Goal: Transaction & Acquisition: Download file/media

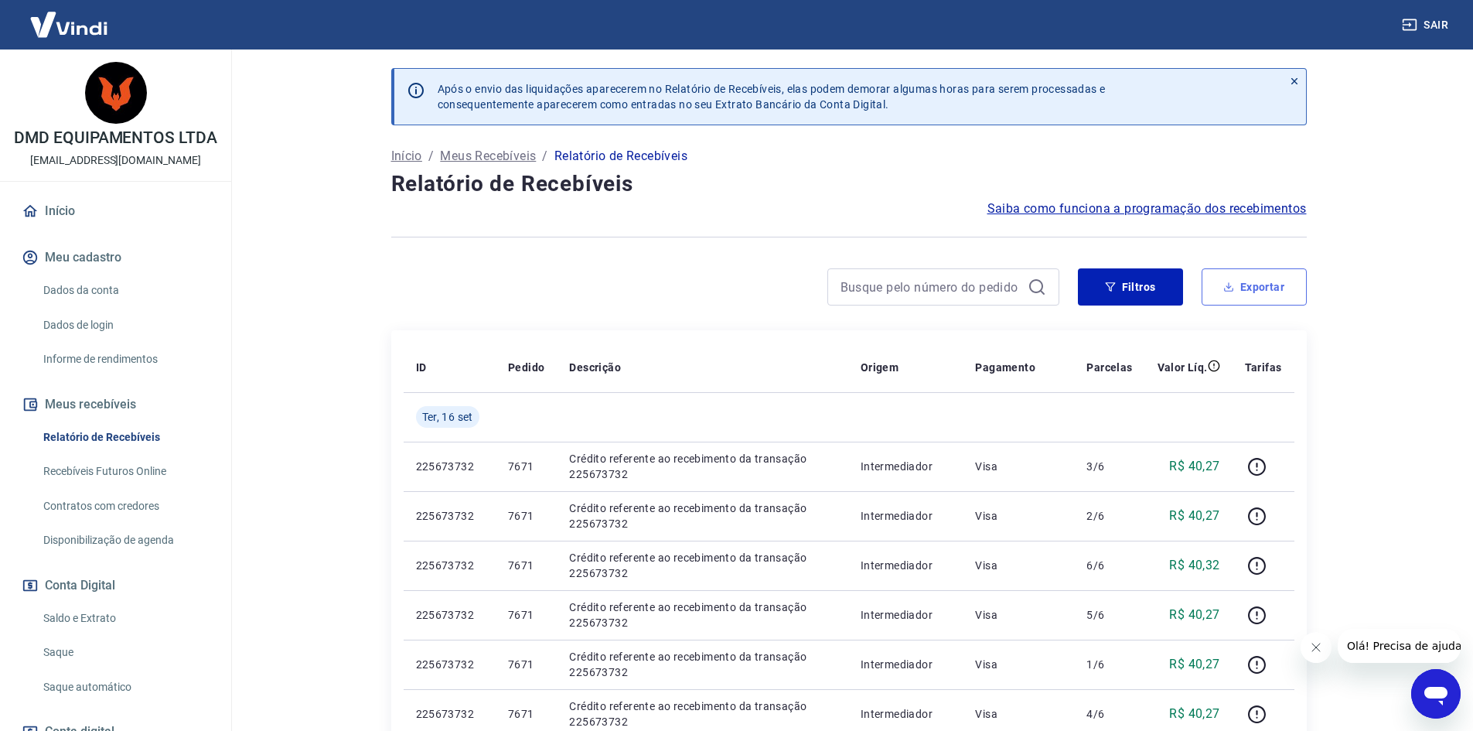
click at [1270, 285] on button "Exportar" at bounding box center [1254, 286] width 105 height 37
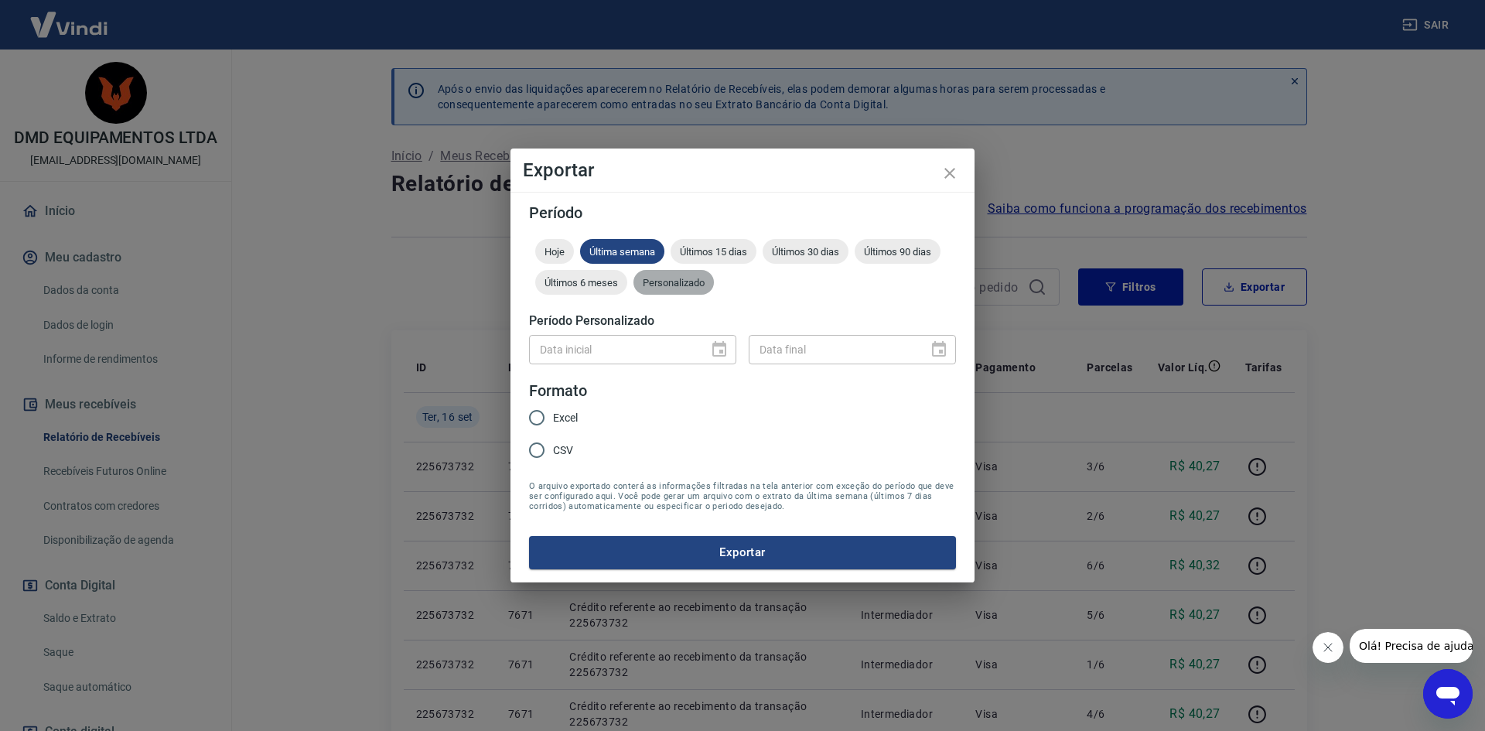
click at [679, 278] on span "Personalizado" at bounding box center [673, 283] width 80 height 12
click at [721, 349] on icon "Choose date" at bounding box center [719, 349] width 19 height 19
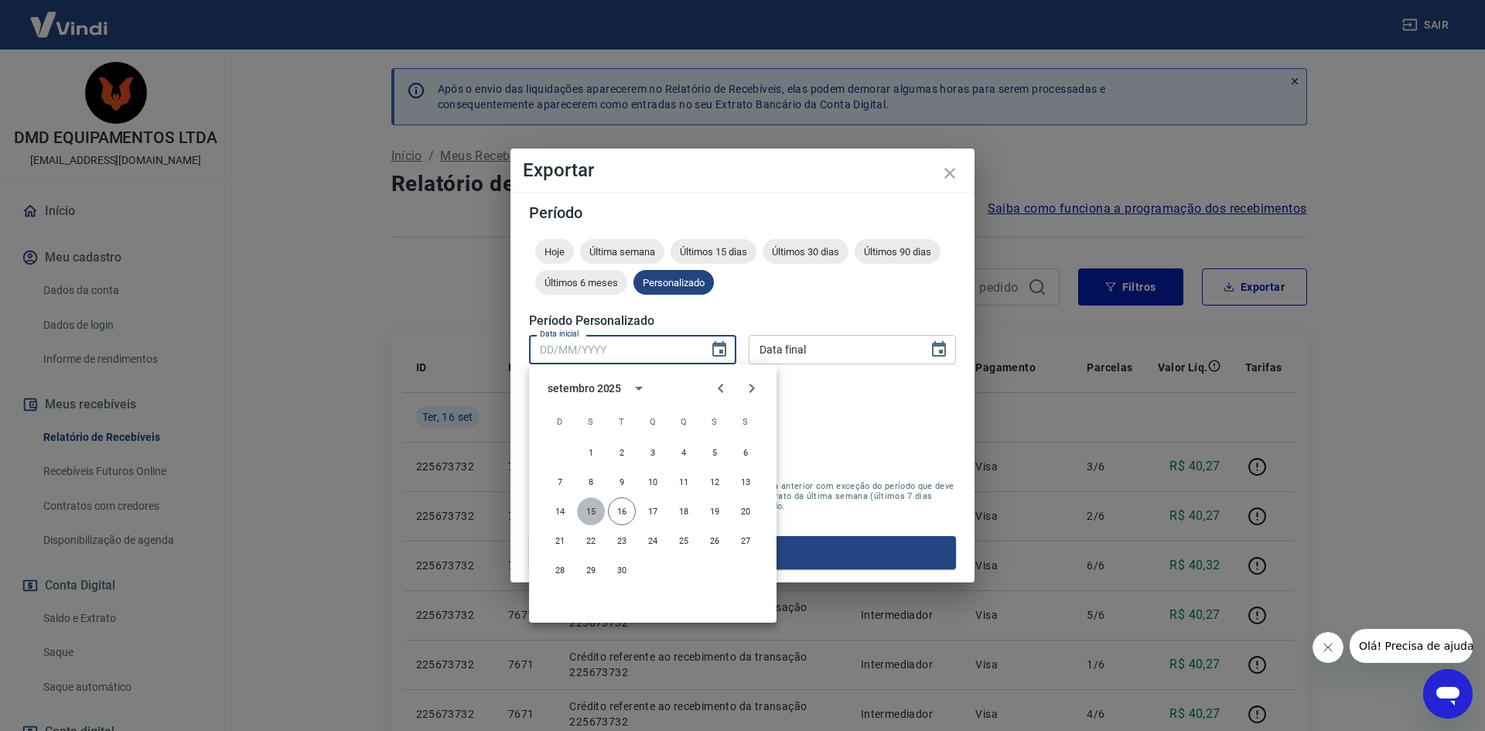
click at [592, 509] on button "15" at bounding box center [591, 511] width 28 height 28
type input "15/09/2025"
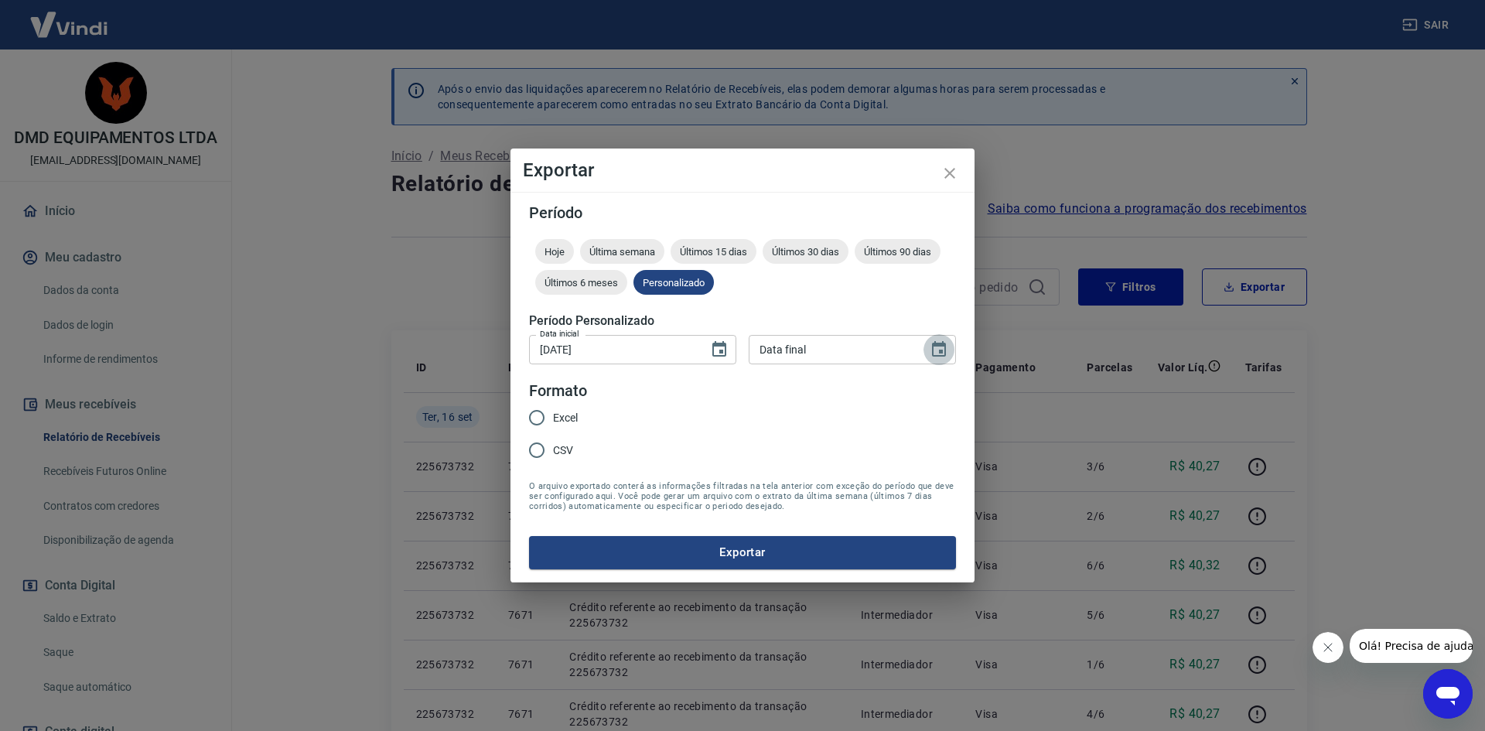
click at [947, 354] on icon "Choose date" at bounding box center [938, 349] width 19 height 19
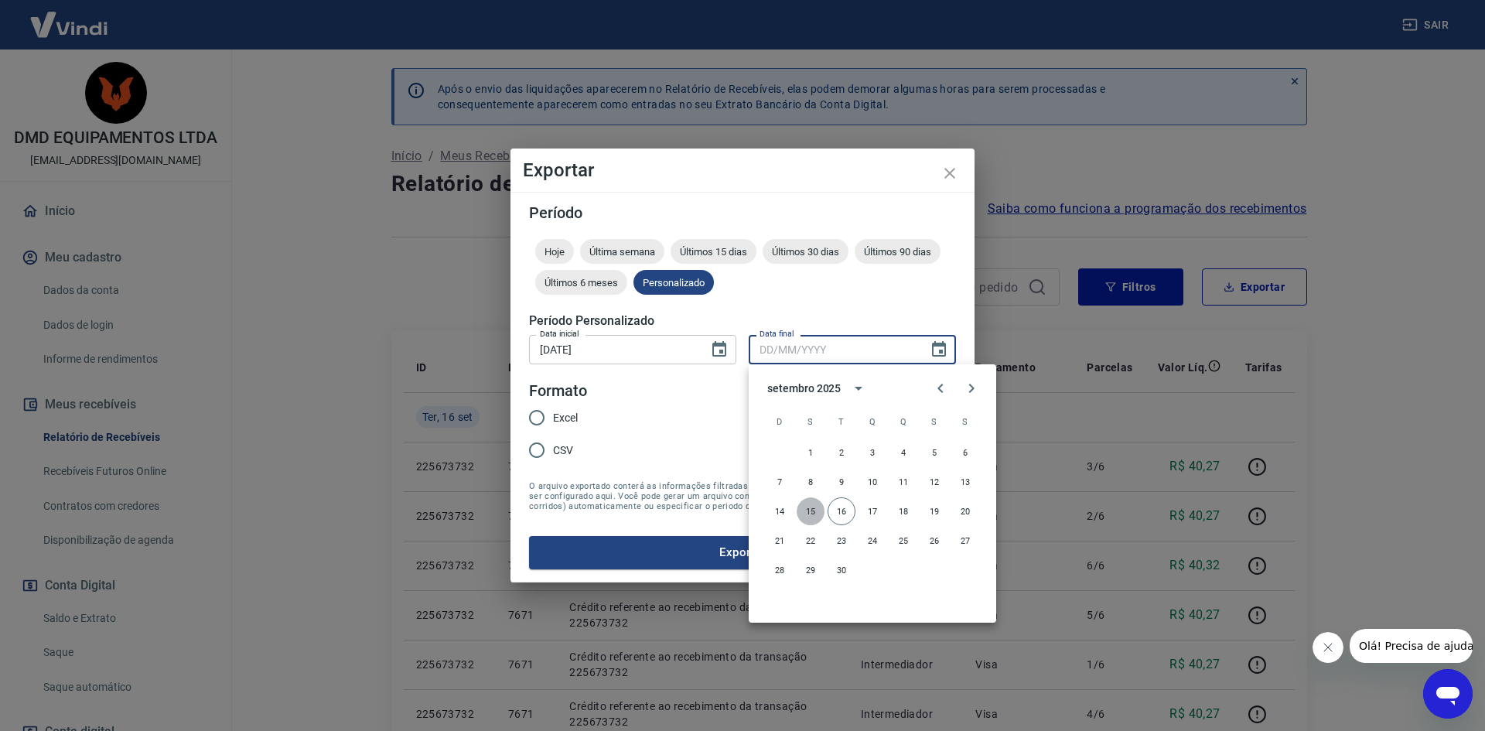
click at [804, 513] on button "15" at bounding box center [810, 511] width 28 height 28
type input "15/09/2025"
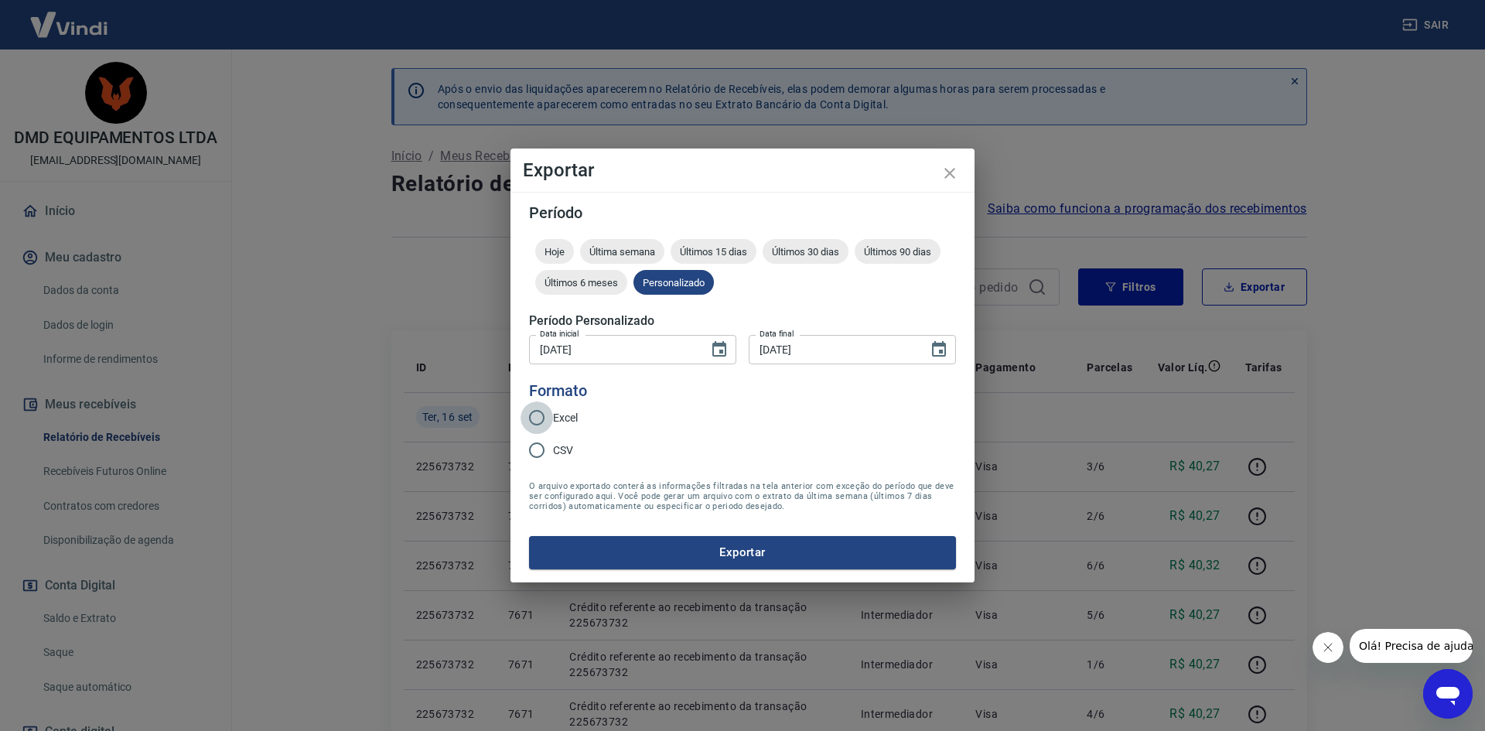
click at [541, 418] on input "Excel" at bounding box center [536, 417] width 32 height 32
radio input "true"
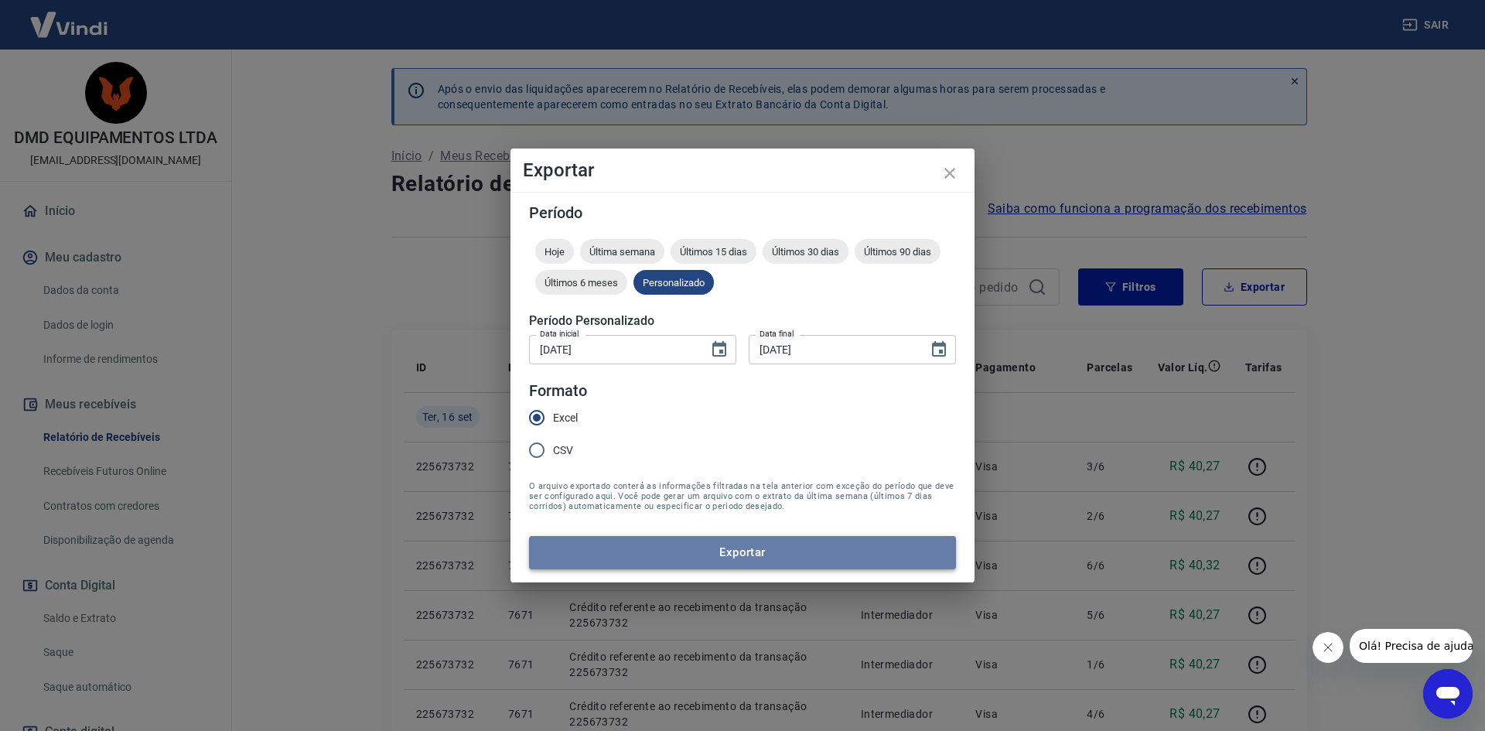
click at [742, 544] on button "Exportar" at bounding box center [742, 552] width 427 height 32
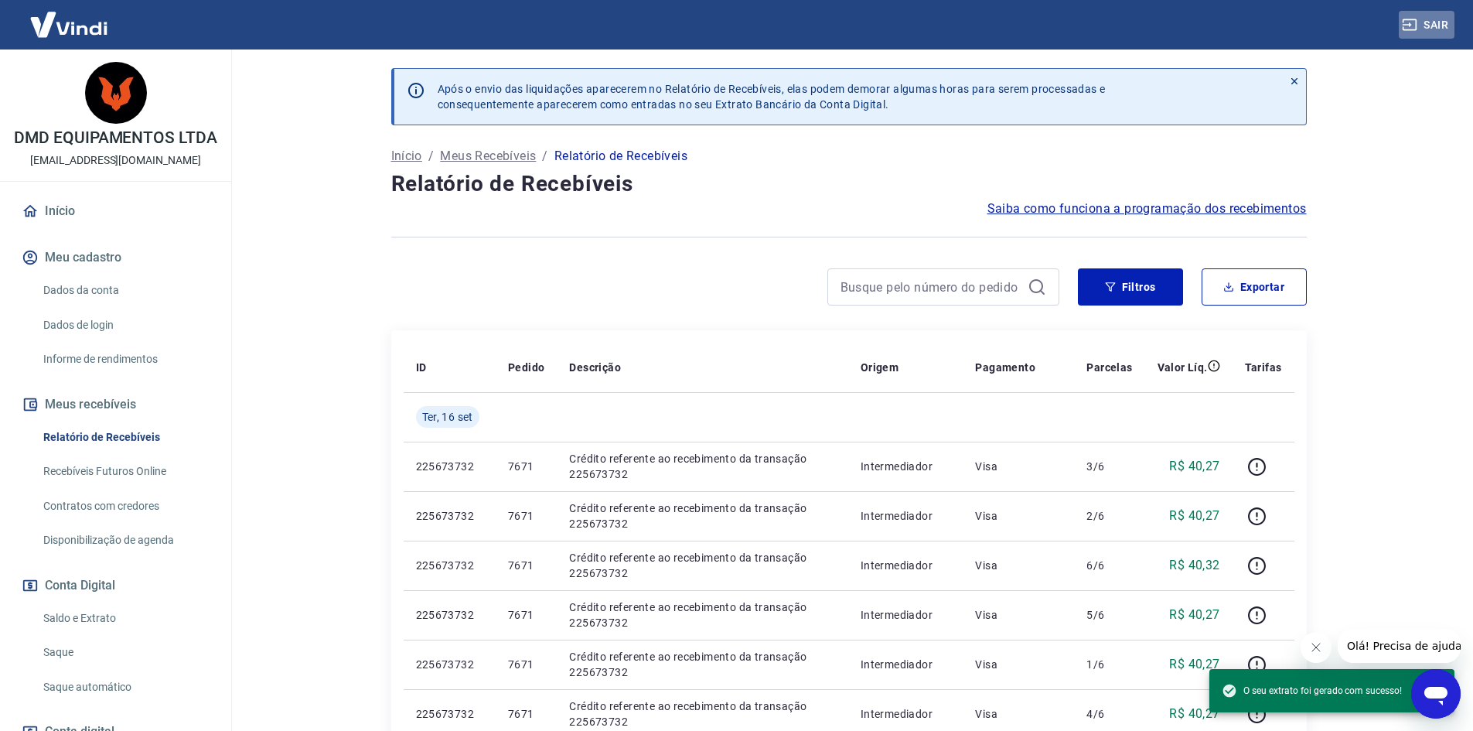
drag, startPoint x: 1437, startPoint y: 25, endPoint x: 1403, endPoint y: 32, distance: 35.6
click at [1437, 25] on button "Sair" at bounding box center [1427, 25] width 56 height 29
